Goal: Task Accomplishment & Management: Use online tool/utility

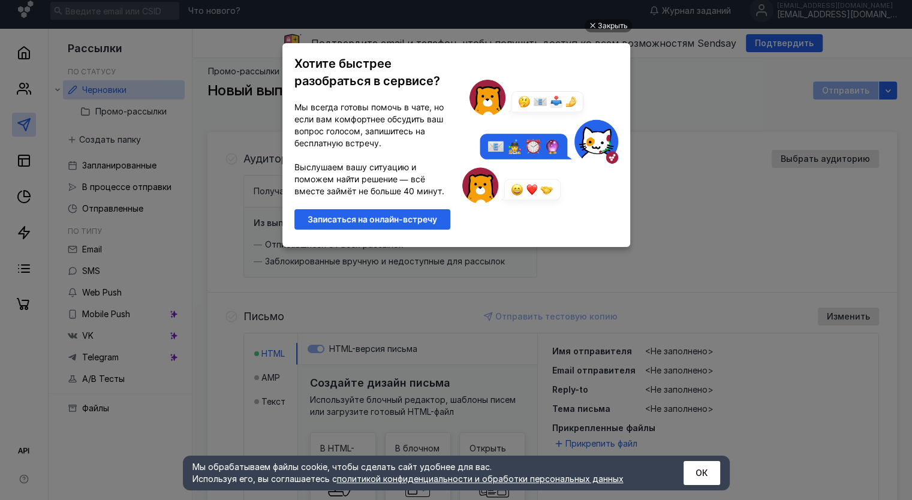
click at [685, 201] on ul "Закрыть Хотите быстрее разобраться в сервисе? Мы всегда готовы помочь в чате, н…" at bounding box center [456, 251] width 912 height 500
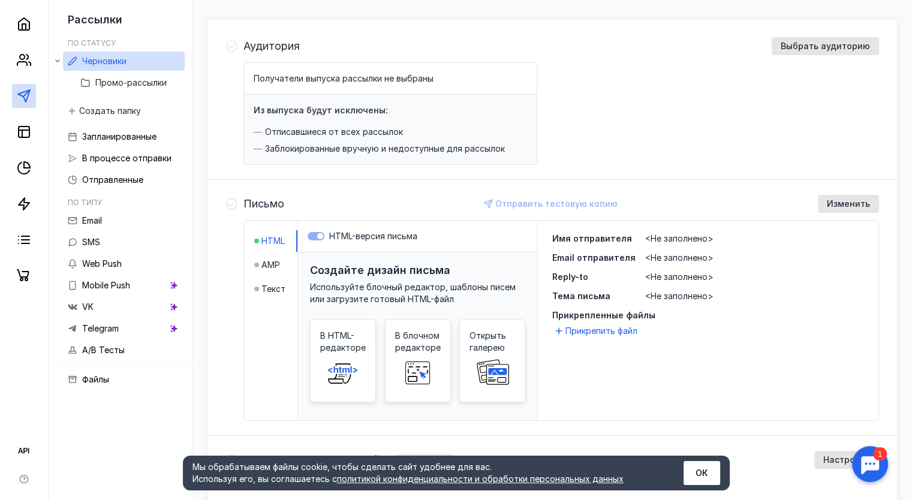
scroll to position [180, 0]
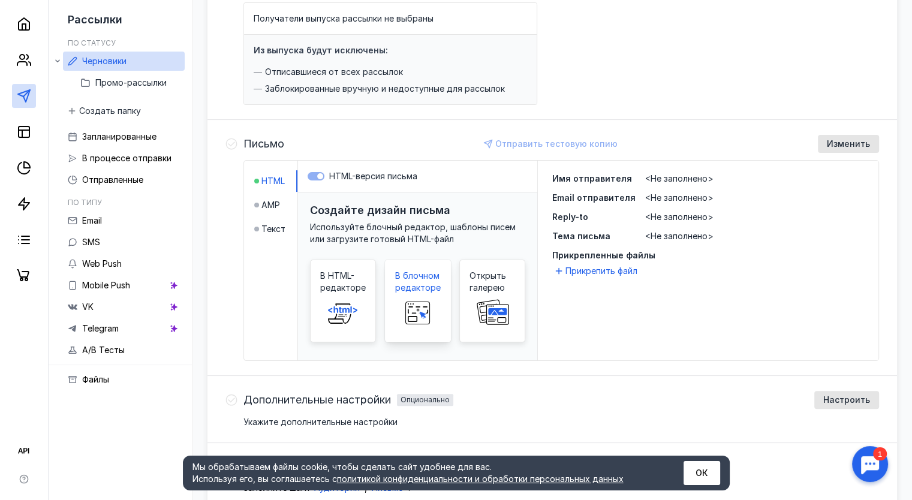
click at [416, 292] on span "В блочном редакторе" at bounding box center [418, 282] width 46 height 24
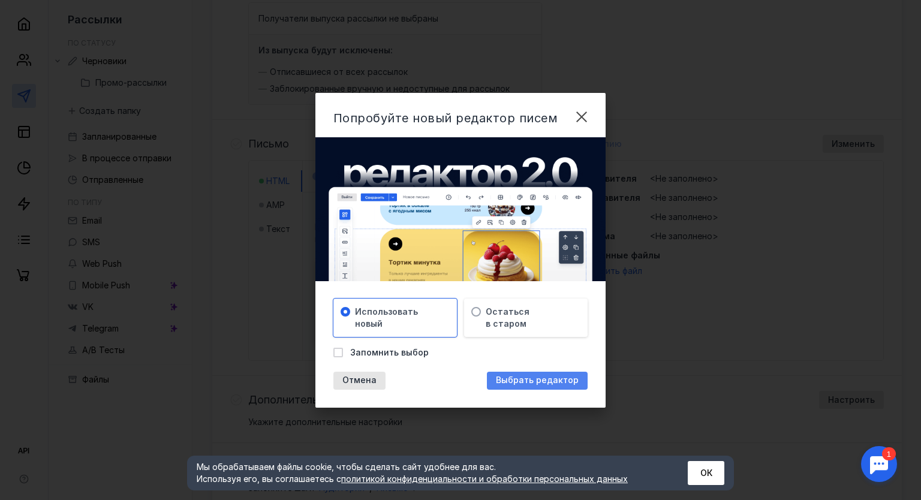
click at [504, 387] on div "Выбрать редактор" at bounding box center [537, 381] width 101 height 18
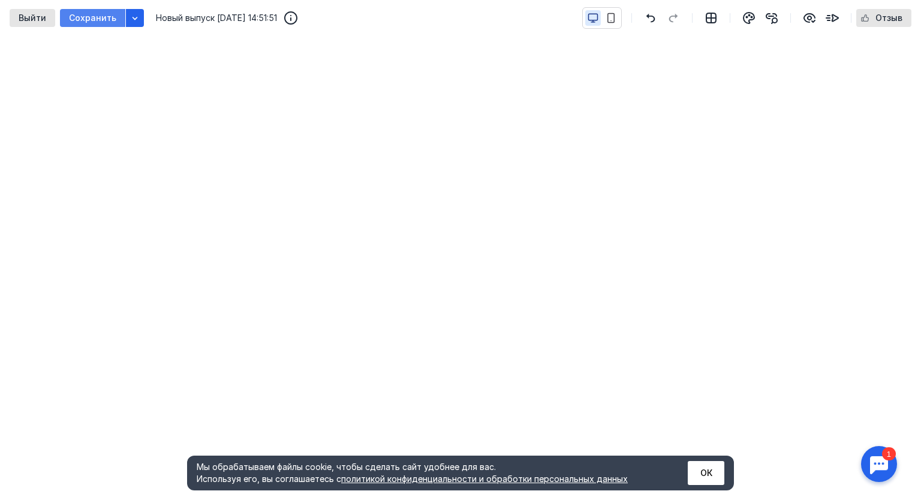
click at [106, 15] on span "Сохранить" at bounding box center [92, 18] width 47 height 10
click at [23, 19] on span "Выйти" at bounding box center [33, 18] width 28 height 10
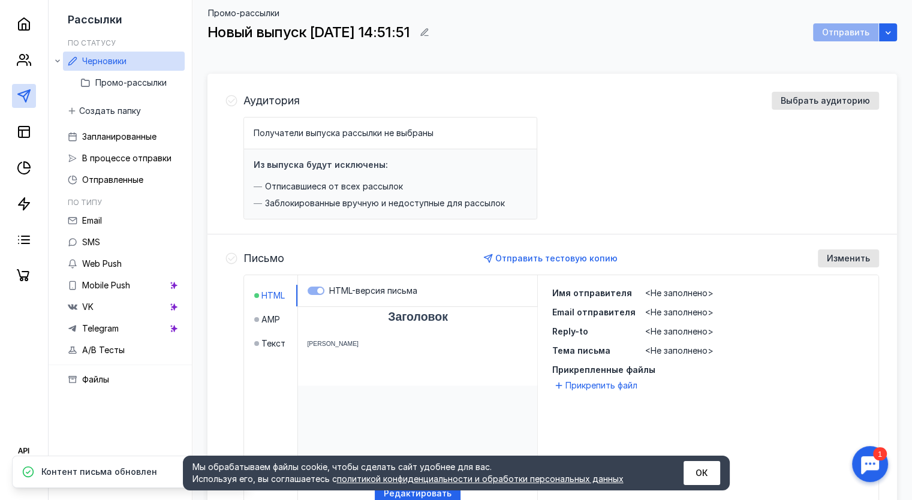
scroll to position [49, 0]
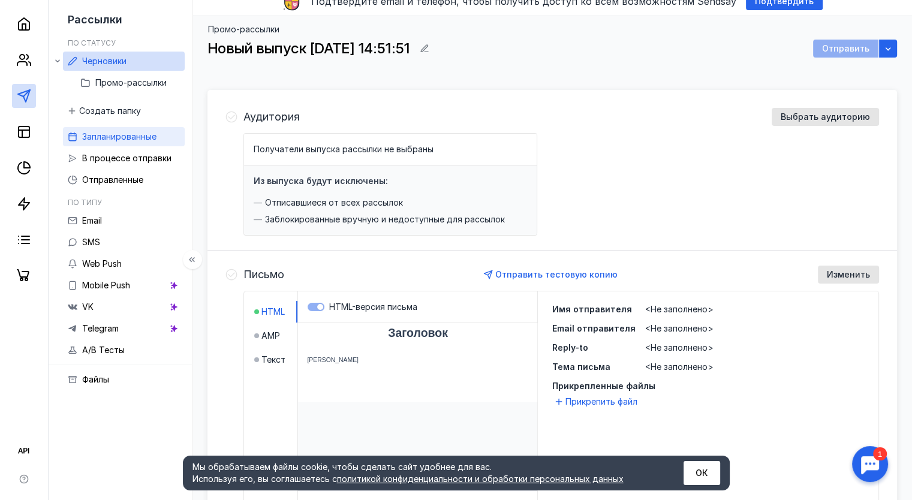
click at [101, 139] on span "Запланированные" at bounding box center [119, 136] width 74 height 10
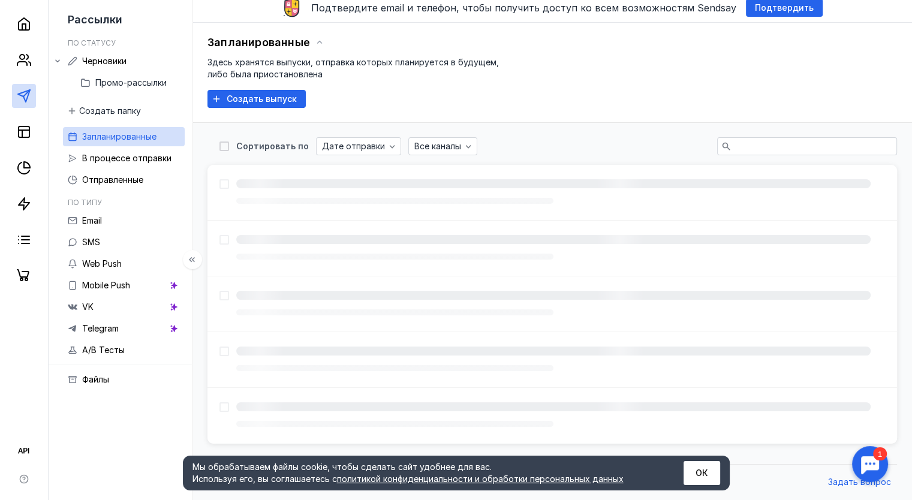
scroll to position [49, 0]
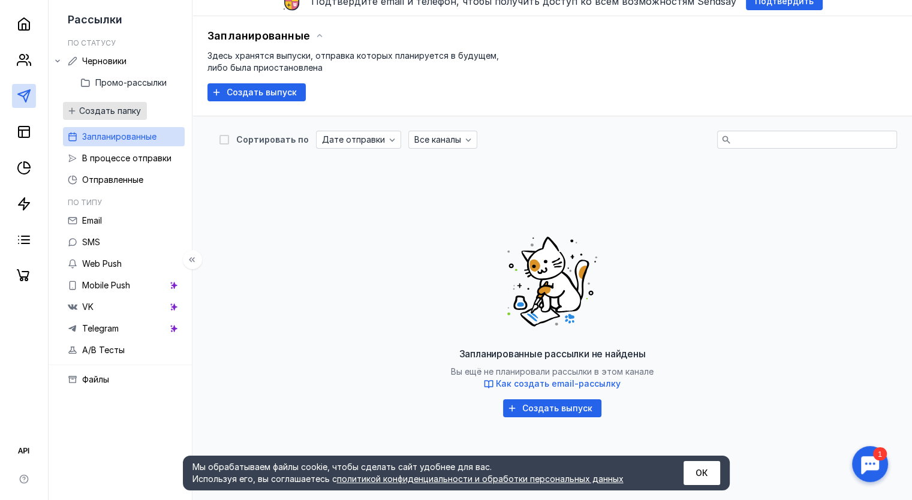
click at [106, 104] on div "Создать папку" at bounding box center [105, 111] width 84 height 18
click at [113, 159] on span "В процессе отправки" at bounding box center [126, 158] width 89 height 10
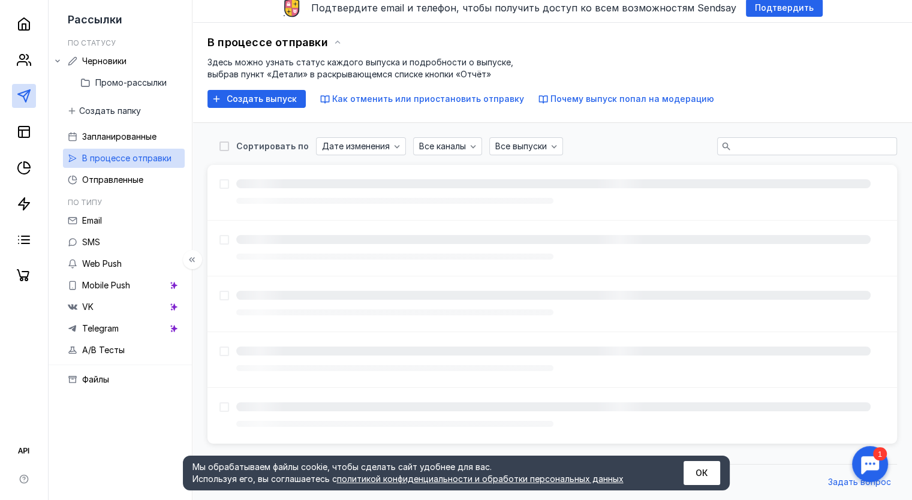
scroll to position [49, 0]
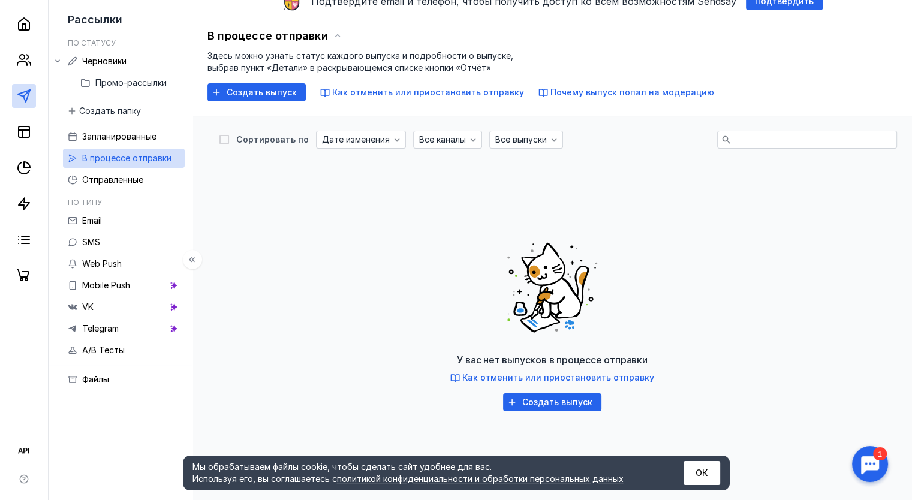
click at [122, 195] on li "По типу Email SMS Web Push Mobile Push VK Telegram A/B Тесты" at bounding box center [124, 279] width 122 height 180
click at [113, 177] on span "Отправленные" at bounding box center [112, 179] width 61 height 10
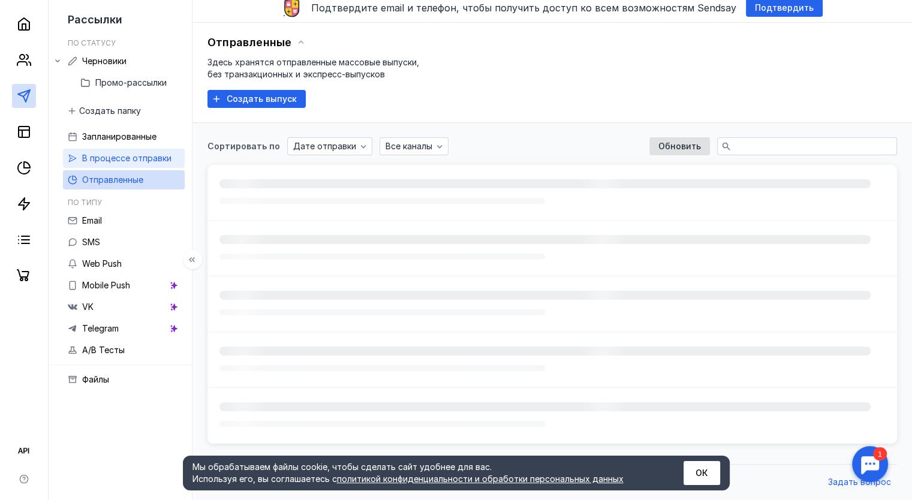
scroll to position [49, 0]
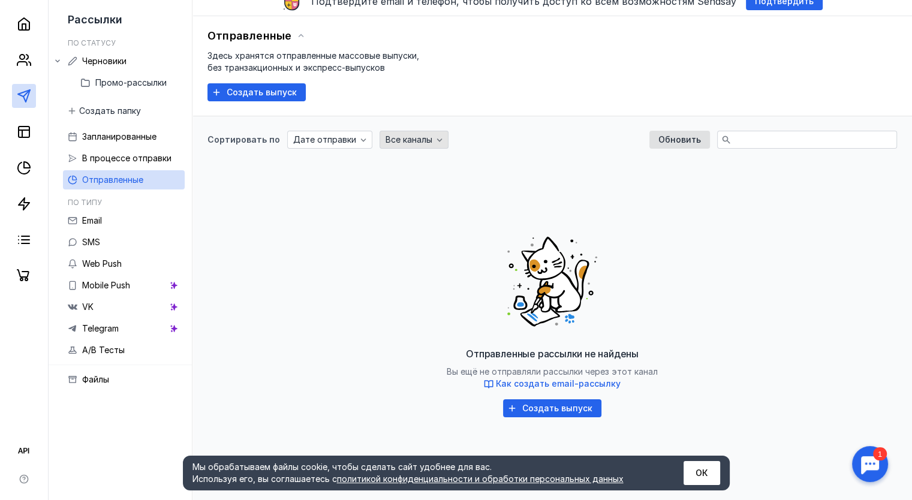
click at [435, 142] on icon "button" at bounding box center [440, 140] width 10 height 10
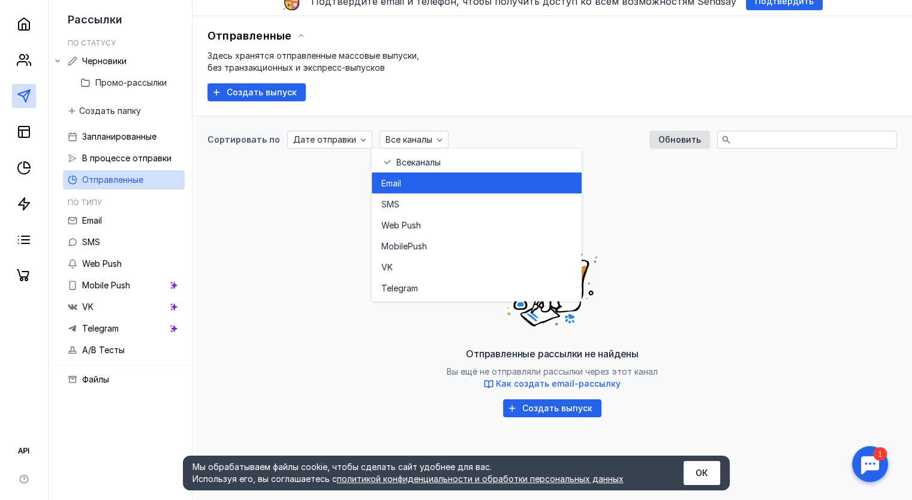
click at [415, 182] on div "Email" at bounding box center [476, 183] width 191 height 12
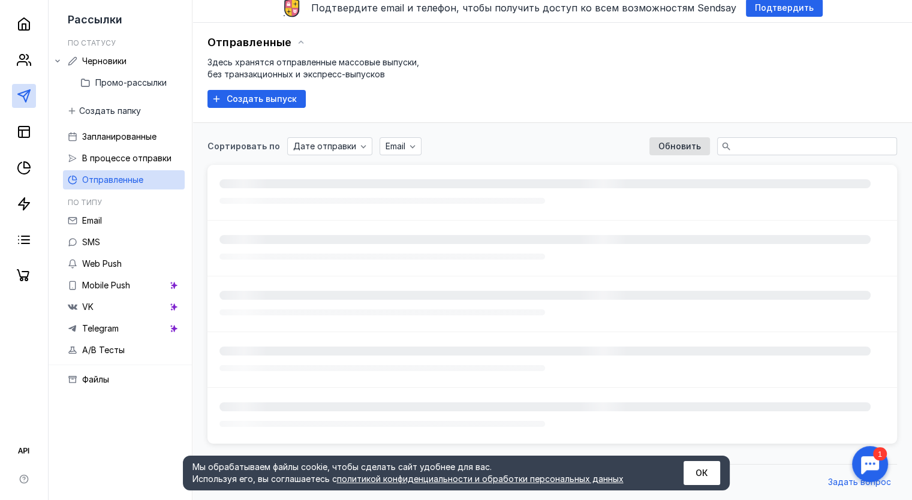
scroll to position [49, 0]
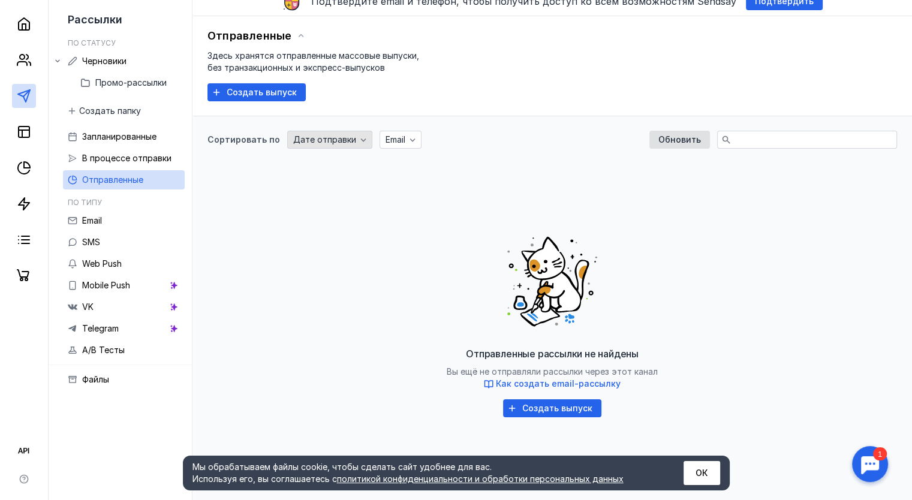
click at [312, 135] on span "Дате отправки" at bounding box center [324, 140] width 63 height 10
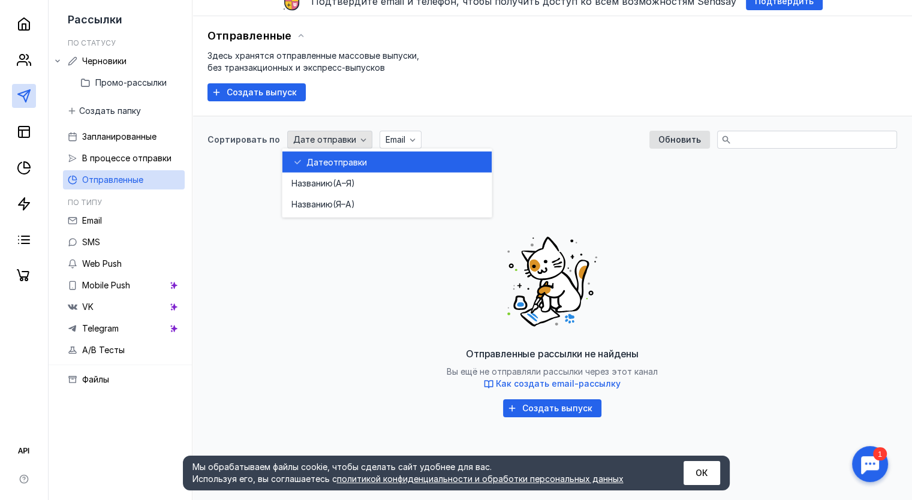
click at [312, 135] on span "Дате отправки" at bounding box center [324, 140] width 63 height 10
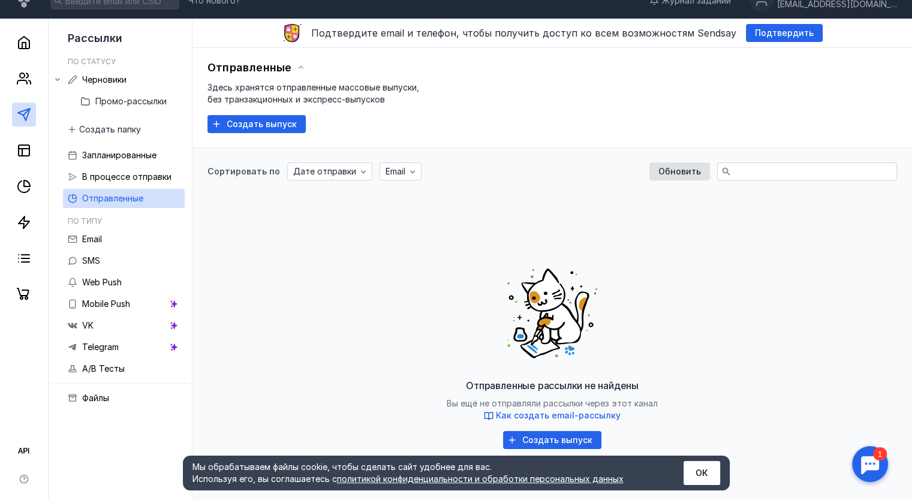
scroll to position [0, 0]
